Goal: Information Seeking & Learning: Learn about a topic

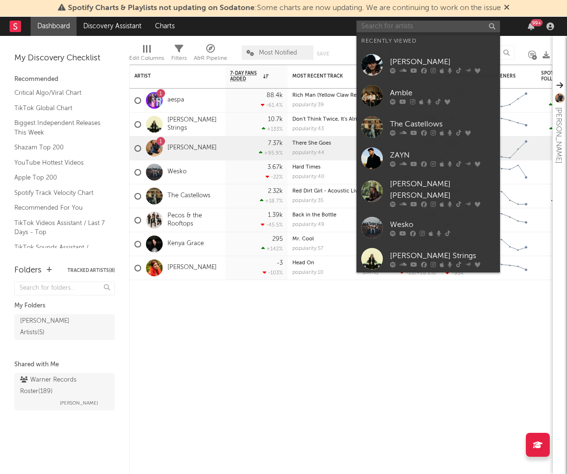
click at [406, 26] on input "text" at bounding box center [427, 27] width 143 height 12
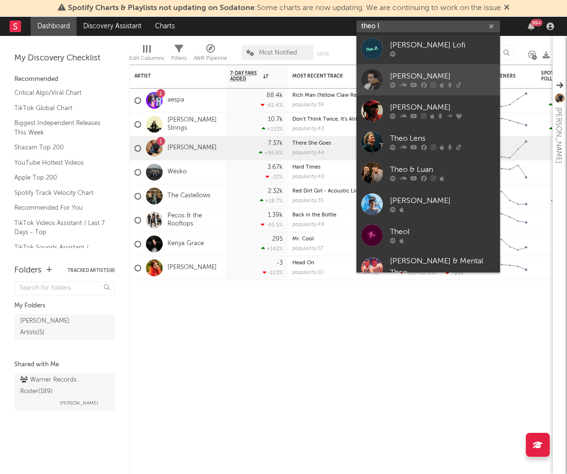
type input "theo l"
click at [411, 73] on div "[PERSON_NAME]" at bounding box center [442, 76] width 105 height 11
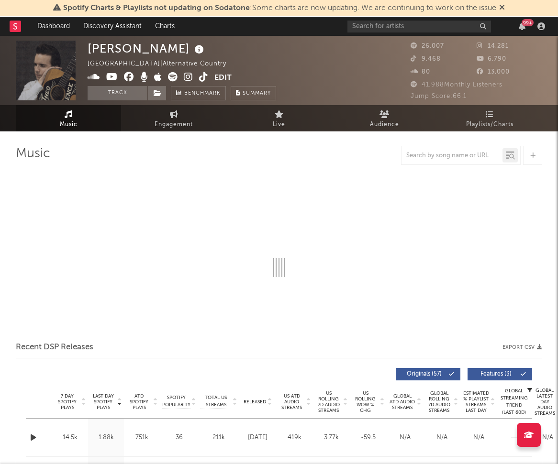
select select "6m"
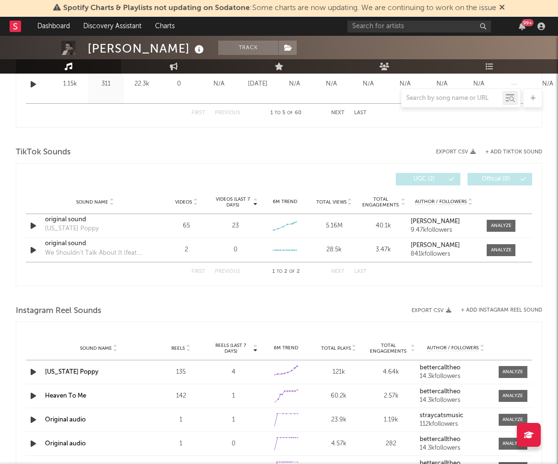
scroll to position [582, 0]
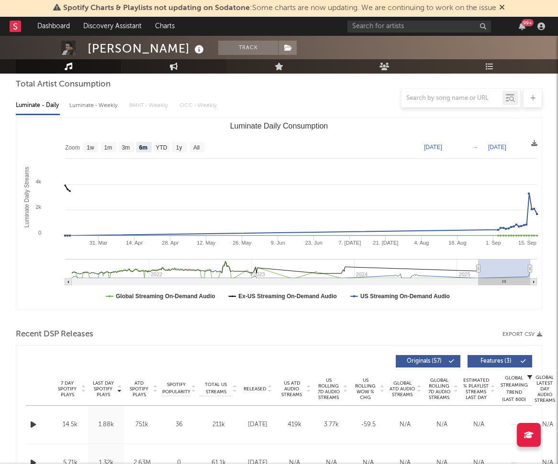
click at [183, 63] on link "Engagement" at bounding box center [173, 66] width 105 height 14
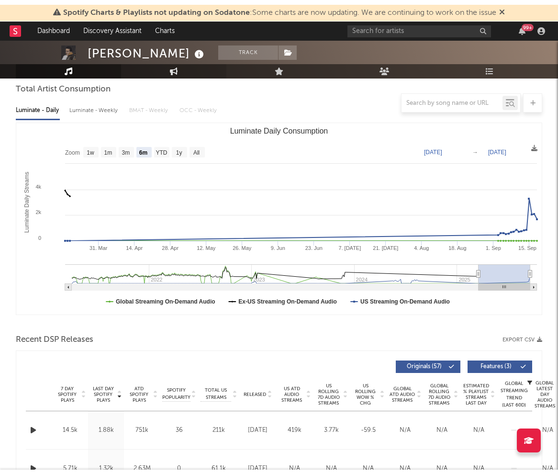
scroll to position [65, 0]
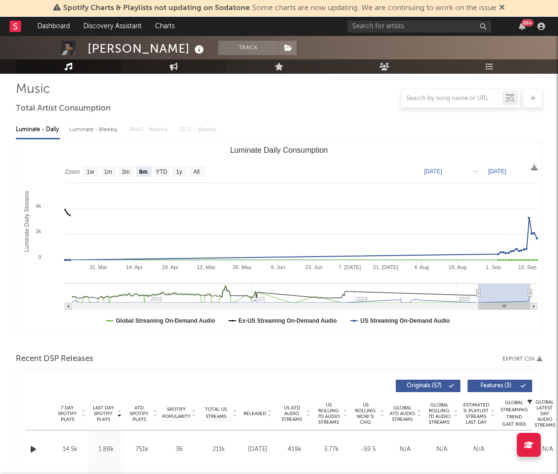
select select "1w"
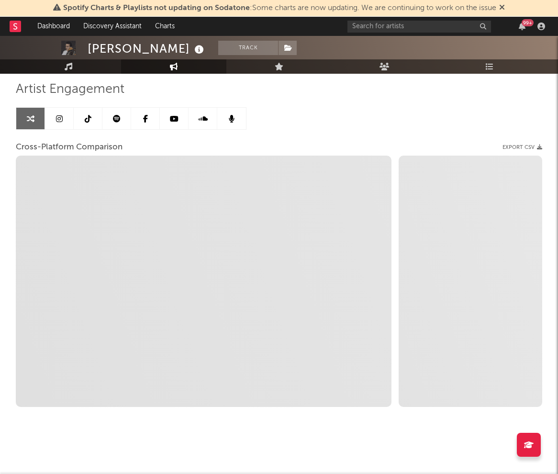
select select "1m"
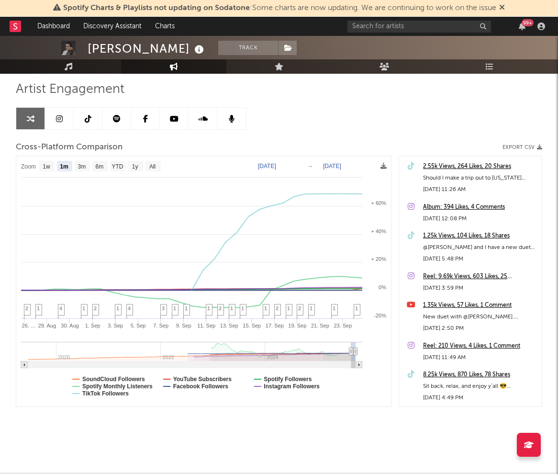
click at [353, 94] on div "Artist Engagement" at bounding box center [279, 89] width 526 height 16
click at [104, 86] on span "Artist Engagement" at bounding box center [70, 89] width 109 height 11
